Goal: Information Seeking & Learning: Learn about a topic

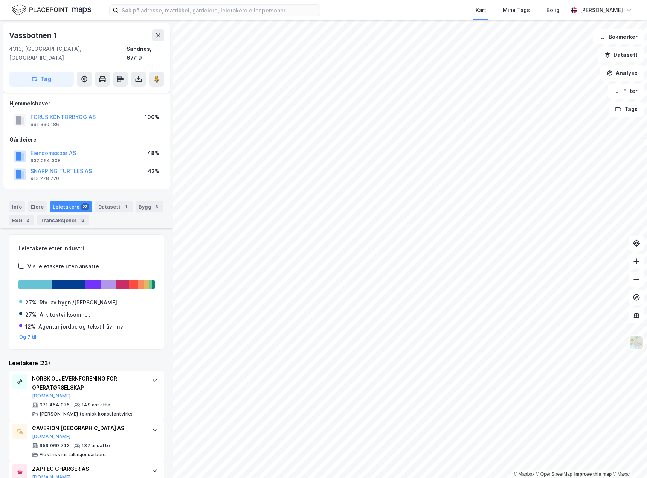
scroll to position [301, 0]
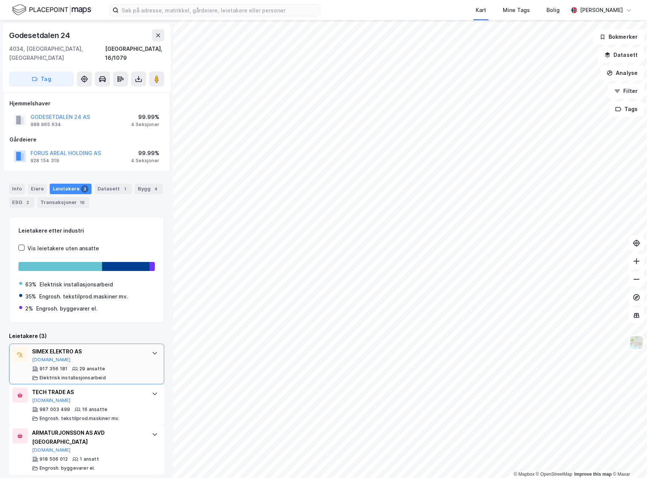
click at [130, 347] on div "SIMEX ELEKTRO AS" at bounding box center [88, 351] width 112 height 9
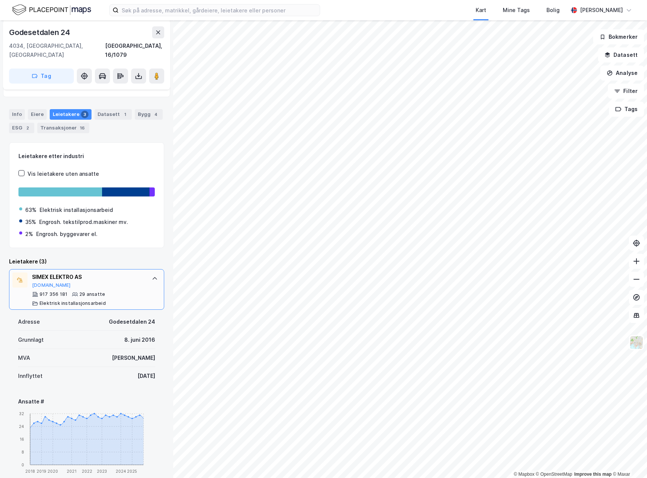
scroll to position [75, 0]
click at [113, 272] on div "SIMEX ELEKTRO AS" at bounding box center [88, 276] width 112 height 9
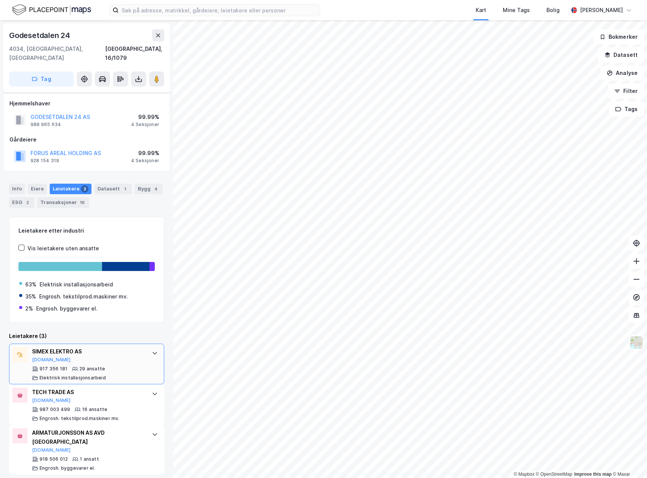
scroll to position [0, 0]
click at [47, 357] on button "[DOMAIN_NAME]" at bounding box center [51, 360] width 39 height 6
